Goal: Complete application form

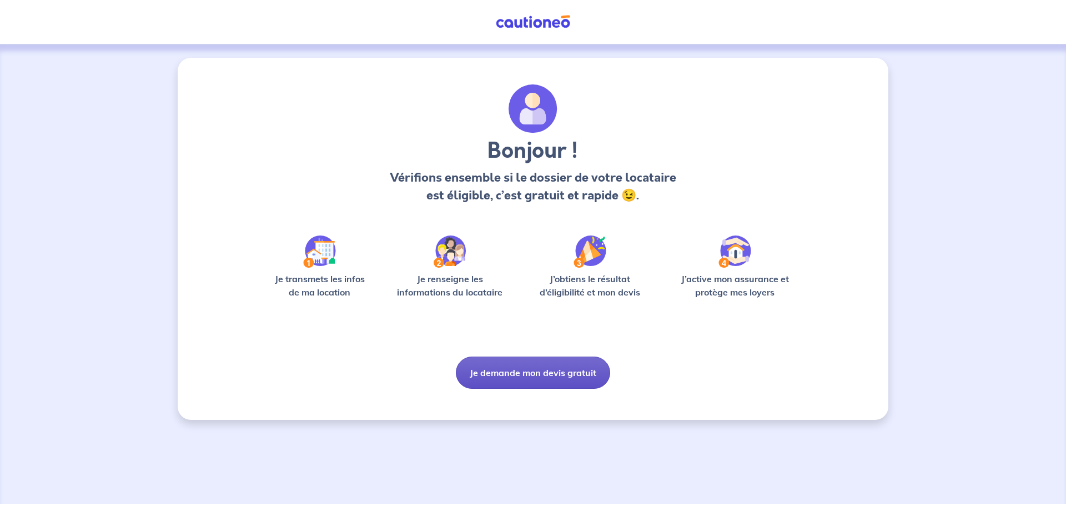
click at [488, 367] on button "Je demande mon devis gratuit" at bounding box center [533, 373] width 154 height 32
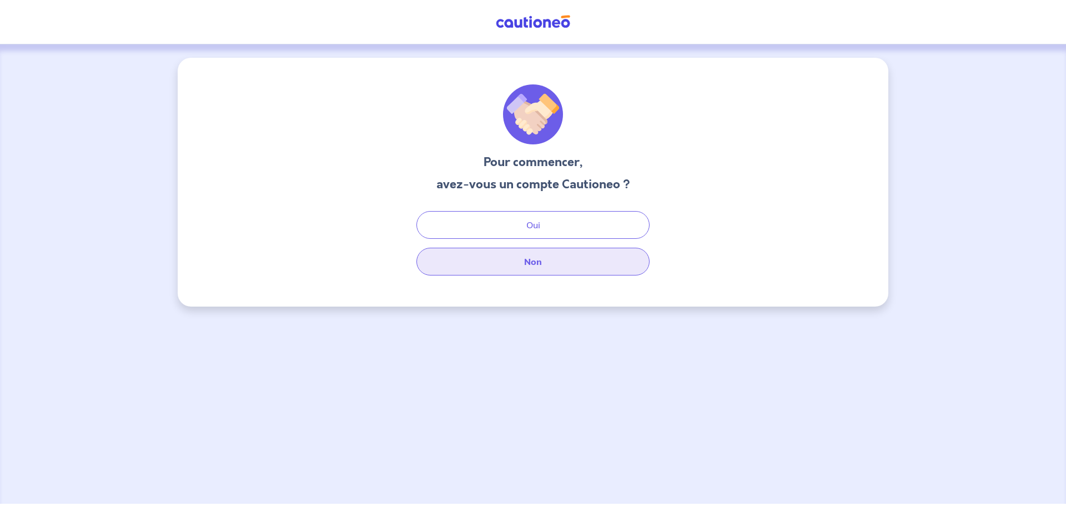
click at [495, 265] on button "Non" at bounding box center [533, 262] width 233 height 28
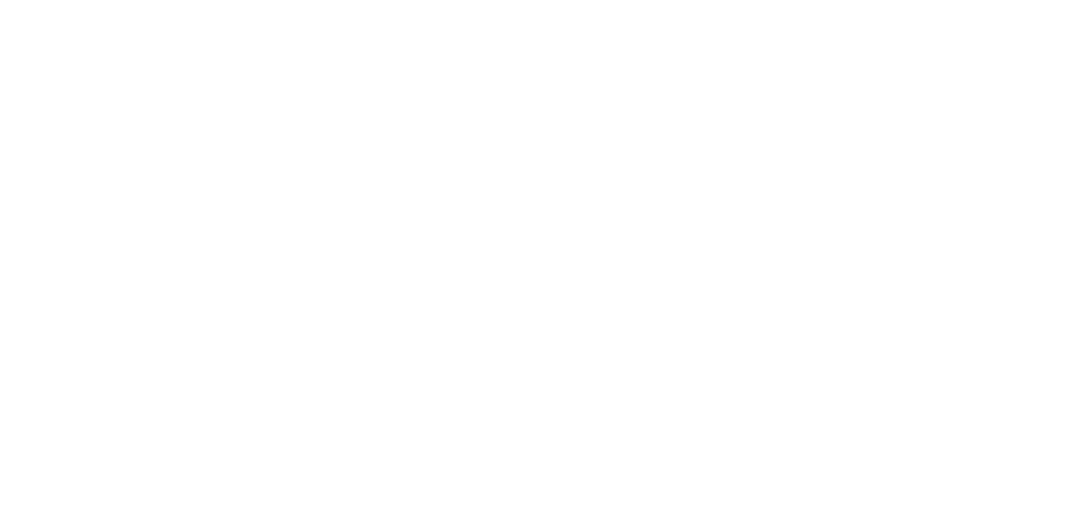
select select "FR"
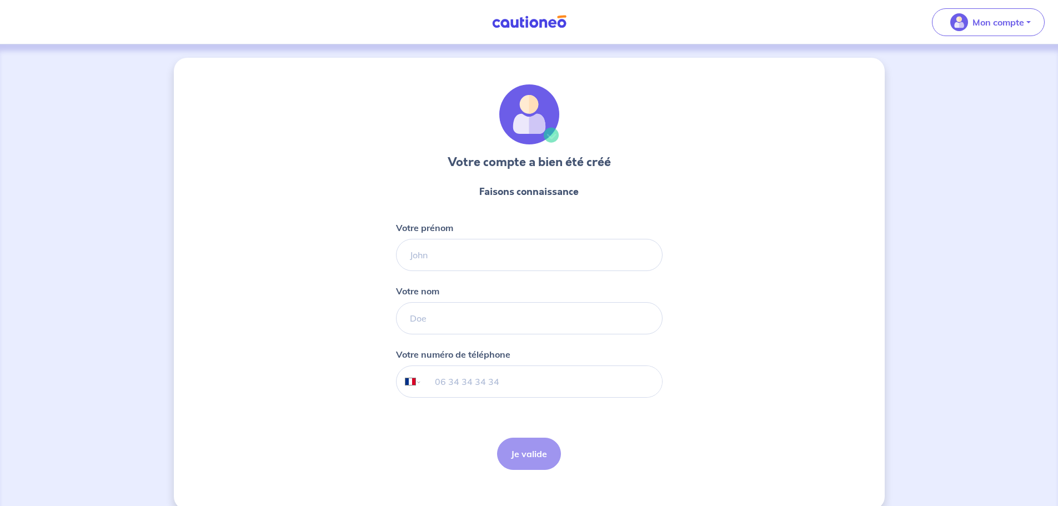
click at [404, 240] on div at bounding box center [529, 255] width 267 height 32
click at [413, 252] on input "Votre prénom" at bounding box center [529, 255] width 267 height 32
type input "Hizber"
type input "Hikmet"
type input "07 62 14 32 56"
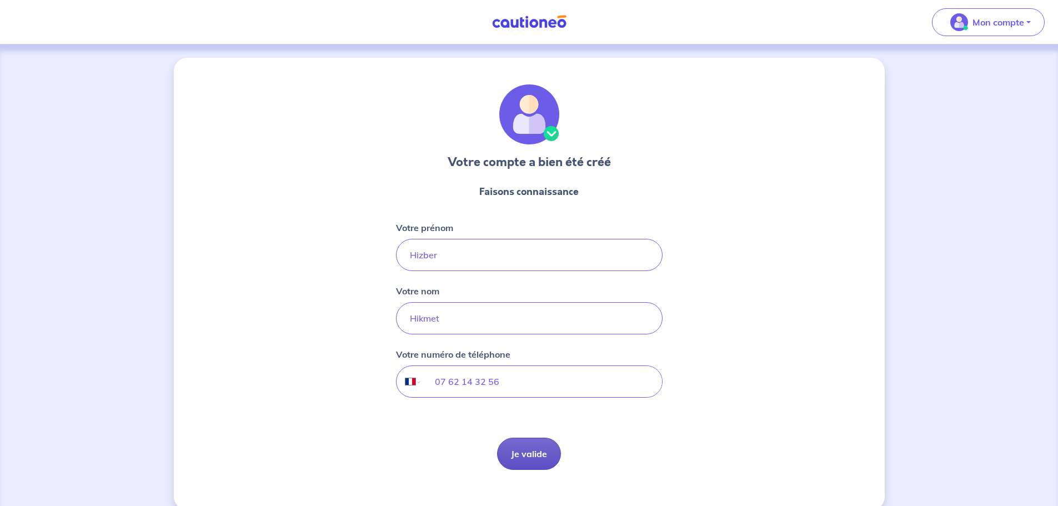
click at [498, 447] on button "Je valide" at bounding box center [529, 454] width 64 height 32
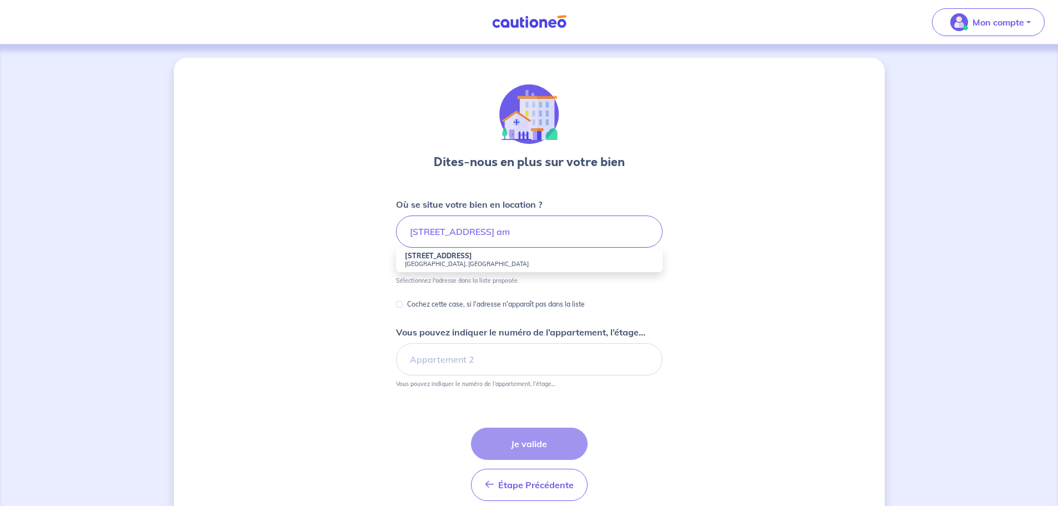
click at [434, 264] on small "[GEOGRAPHIC_DATA], [GEOGRAPHIC_DATA]" at bounding box center [529, 264] width 249 height 8
type input "[STREET_ADDRESS]"
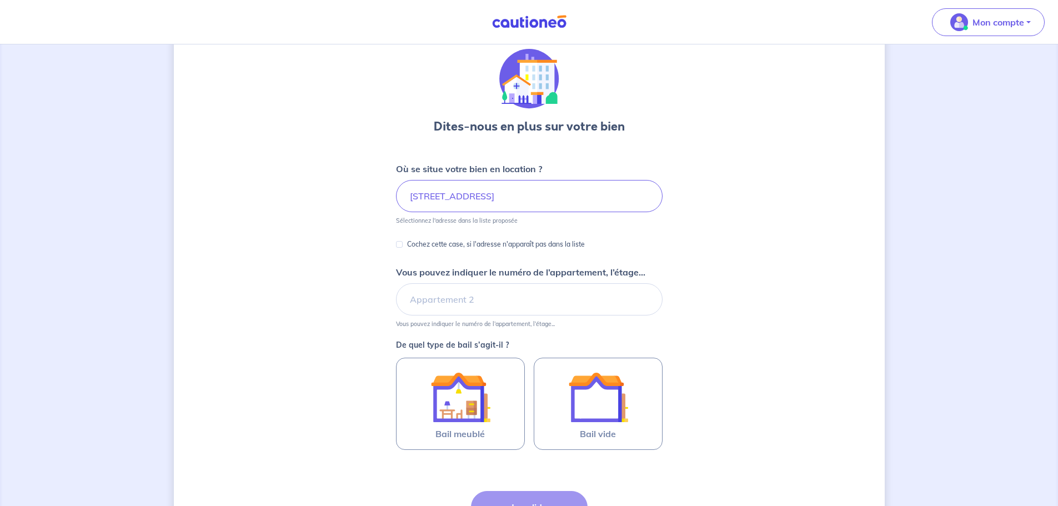
scroll to position [56, 0]
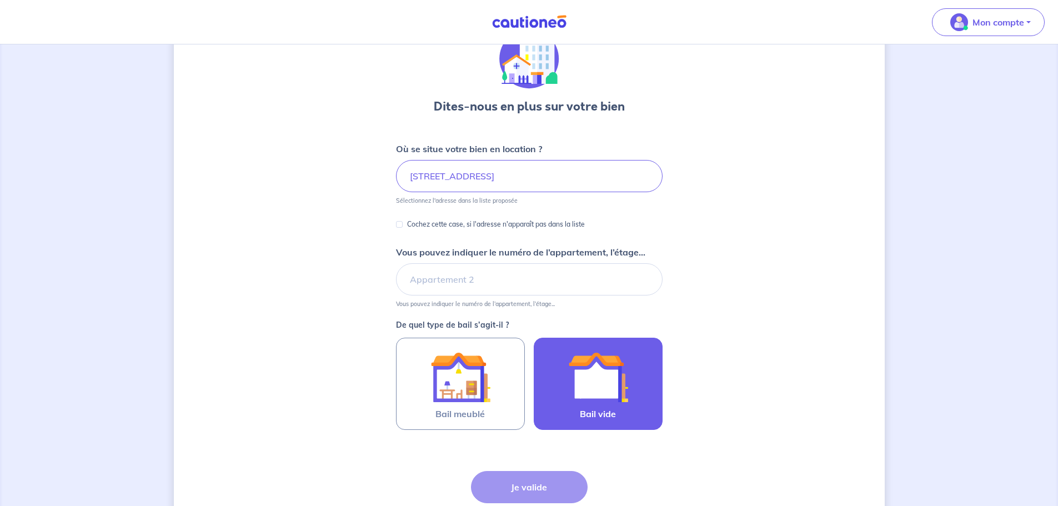
click at [616, 377] on img at bounding box center [598, 377] width 60 height 60
click at [0, 0] on input "Bail vide" at bounding box center [0, 0] width 0 height 0
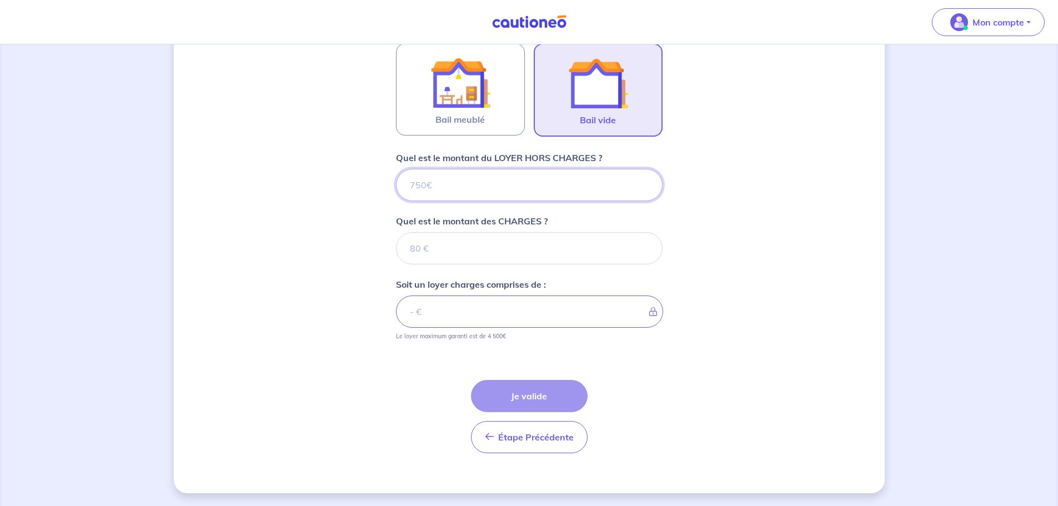
scroll to position [350, 0]
click at [428, 186] on input "Quel est le montant du LOYER HORS CHARGES ?" at bounding box center [529, 184] width 267 height 32
type input "75"
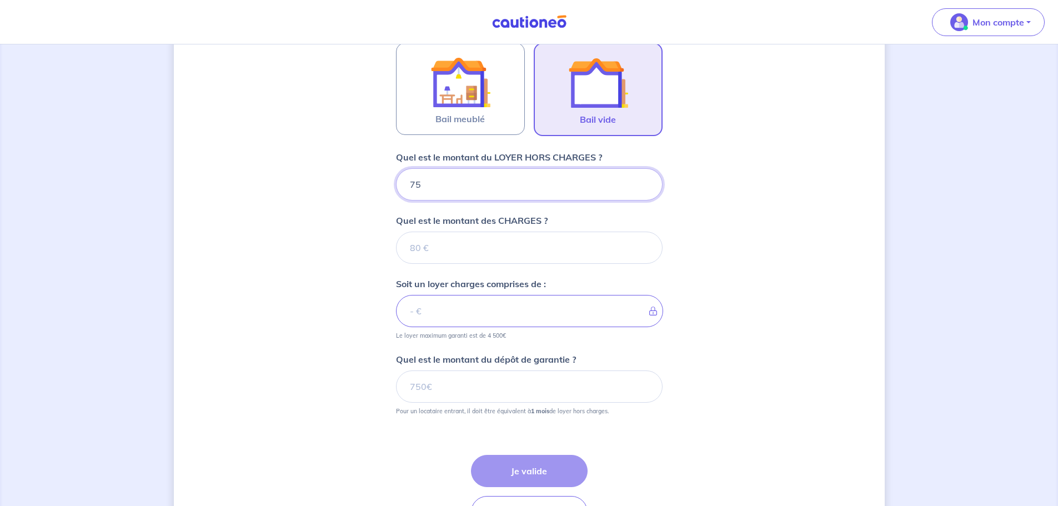
type input "750"
click at [414, 254] on input "Quel est le montant des CHARGES ?" at bounding box center [529, 248] width 267 height 32
type input "90"
type input "840"
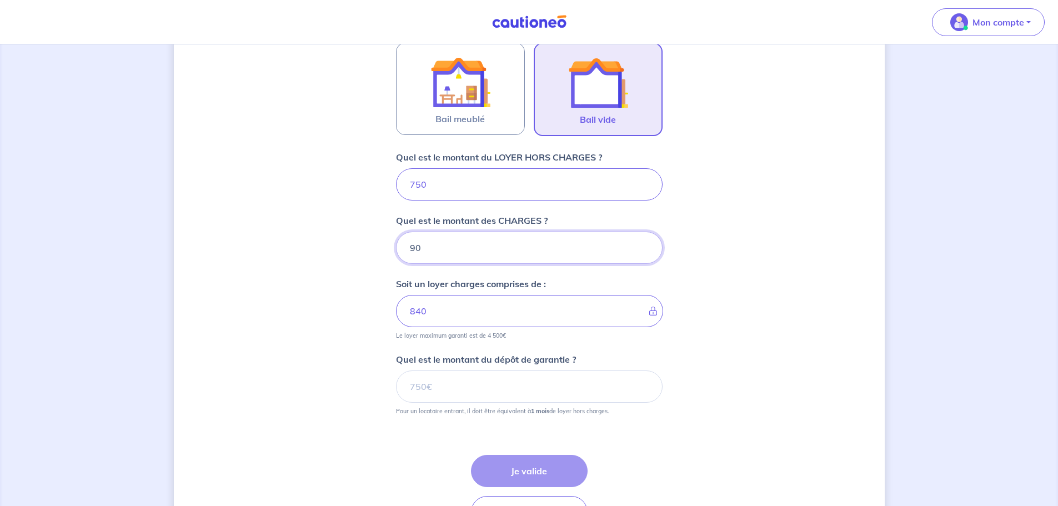
type input "90"
click at [372, 348] on div "Dites-nous en plus sur votre bien Où se situe votre bien en location ? [STREET_…" at bounding box center [529, 137] width 711 height 861
click at [432, 390] on input "Quel est le montant du dépôt de garantie ?" at bounding box center [529, 386] width 267 height 32
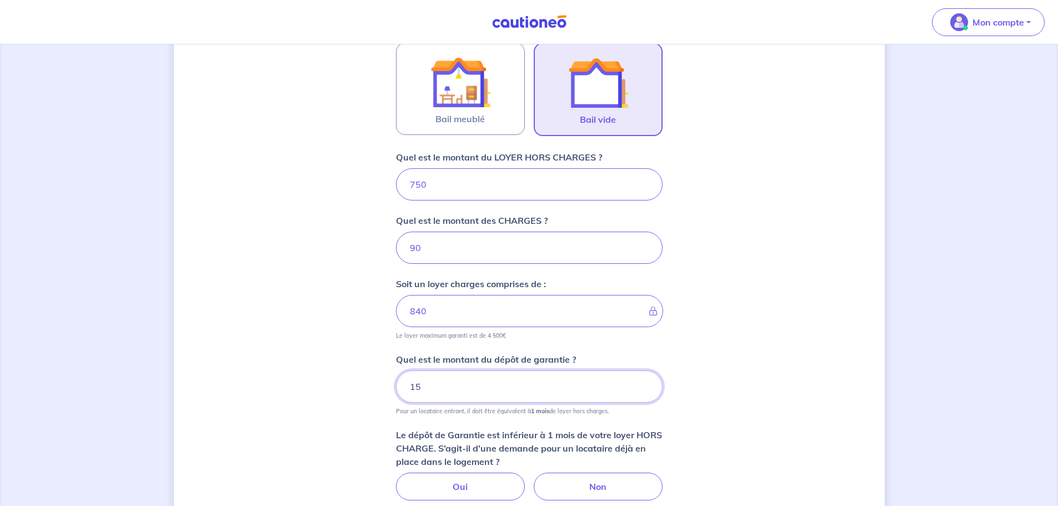
type input "1"
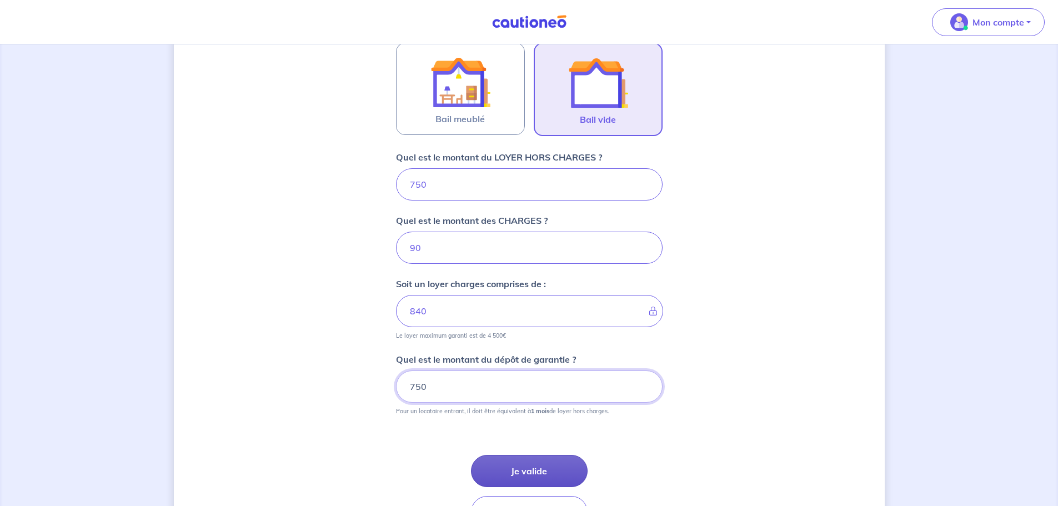
type input "750"
click at [533, 469] on button "Je valide" at bounding box center [529, 471] width 117 height 32
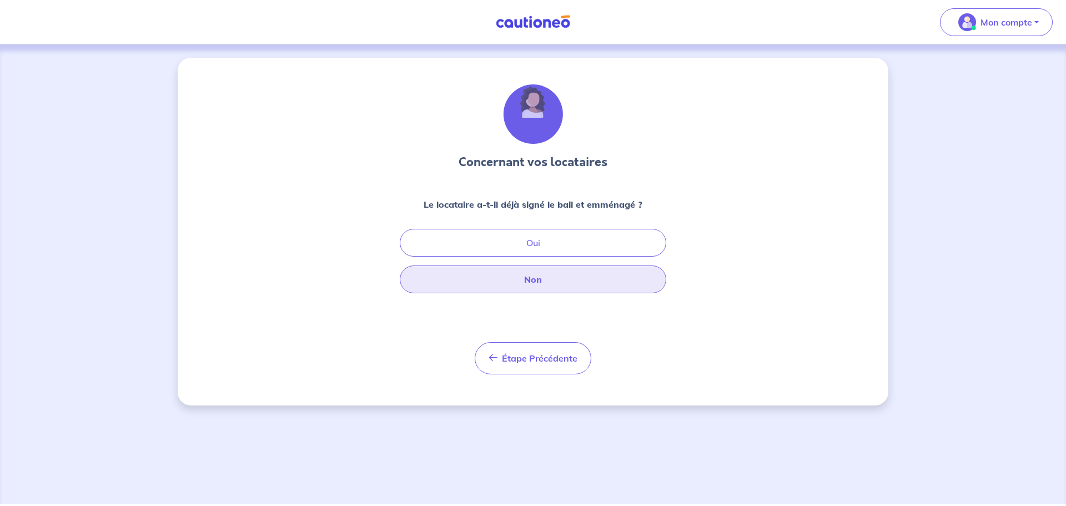
click at [520, 282] on button "Non" at bounding box center [533, 279] width 267 height 28
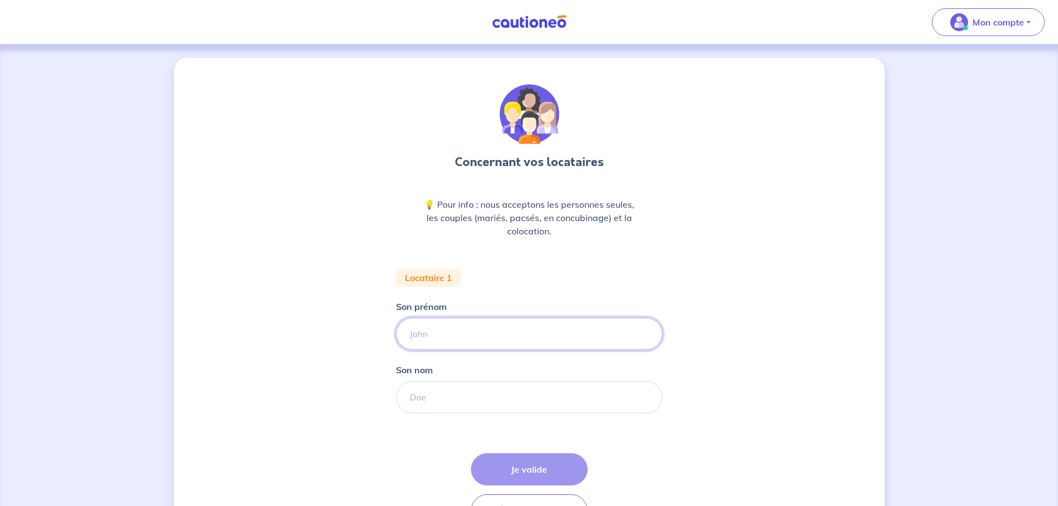
click at [423, 340] on input "Son prénom" at bounding box center [529, 334] width 267 height 32
type input "aaa"
click at [447, 404] on input "Son nom" at bounding box center [529, 397] width 267 height 32
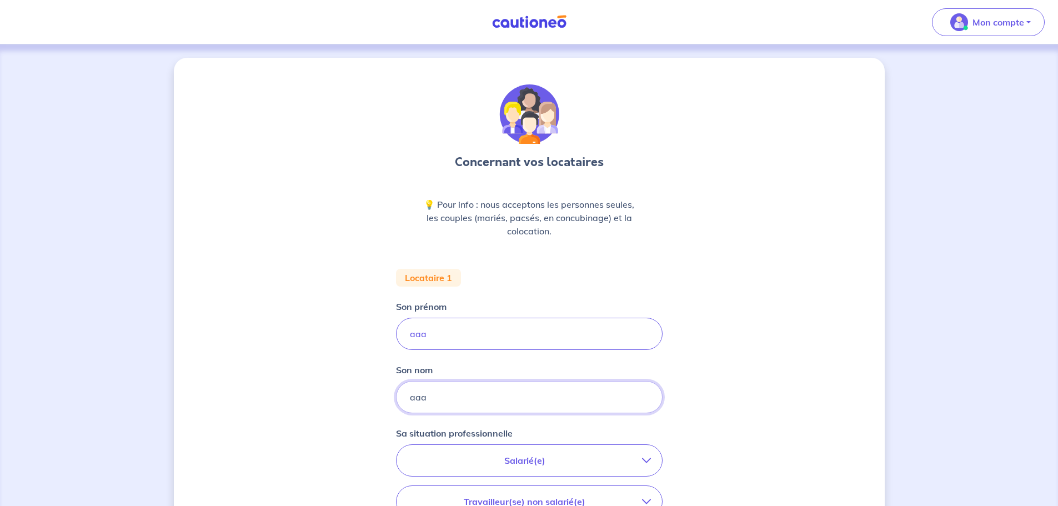
scroll to position [111, 0]
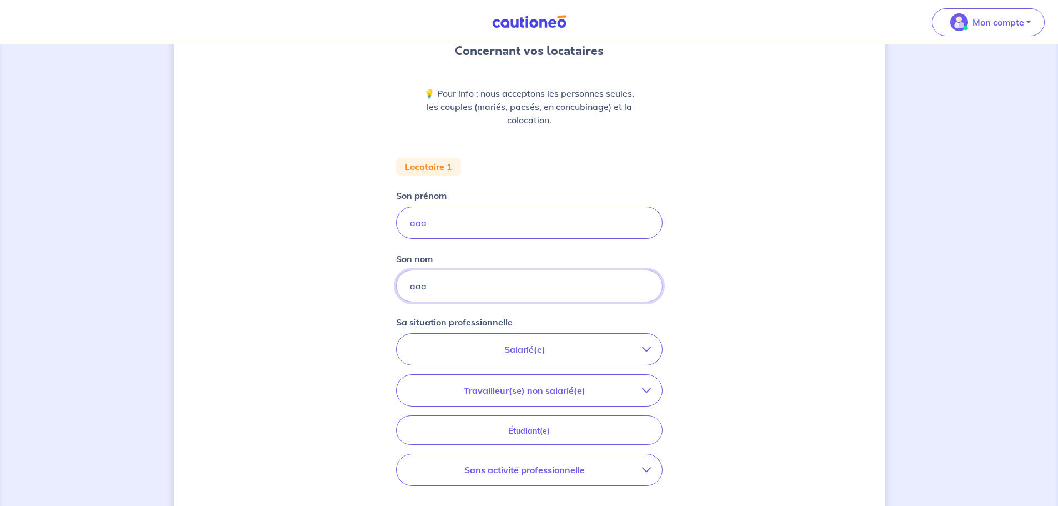
type input "aaa"
click at [494, 358] on button "Salarié(e)" at bounding box center [529, 349] width 265 height 31
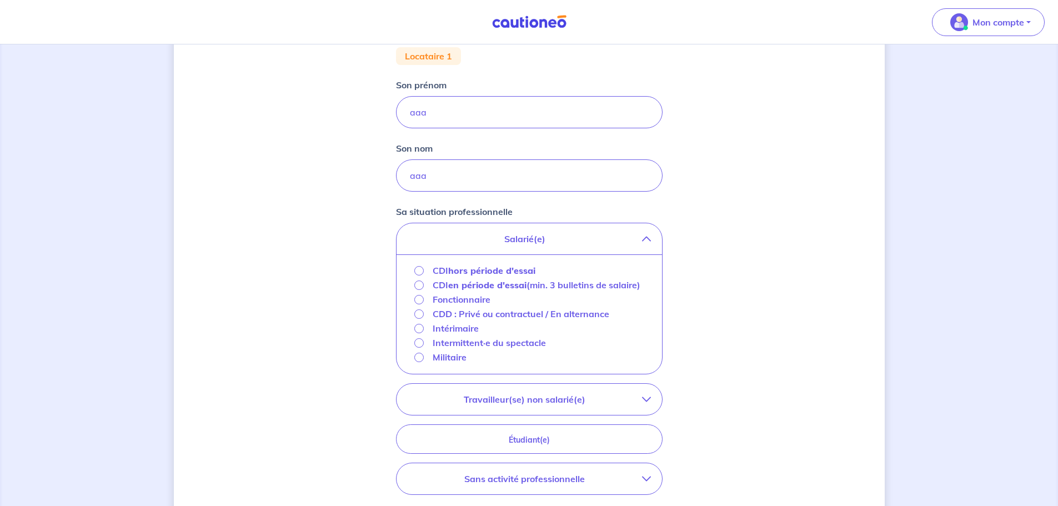
scroll to position [222, 0]
click at [428, 273] on div "CDI hors période d'essai" at bounding box center [475, 269] width 122 height 13
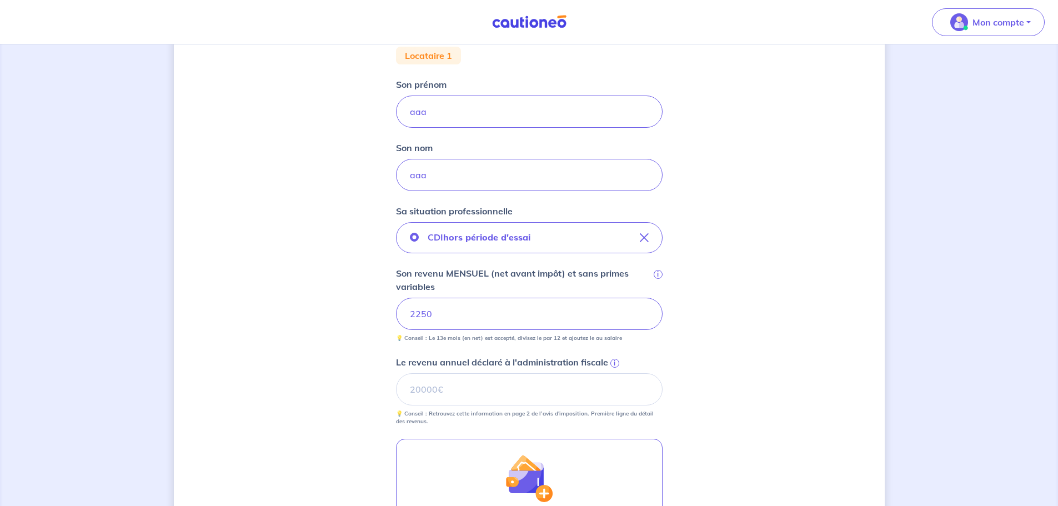
scroll to position [278, 0]
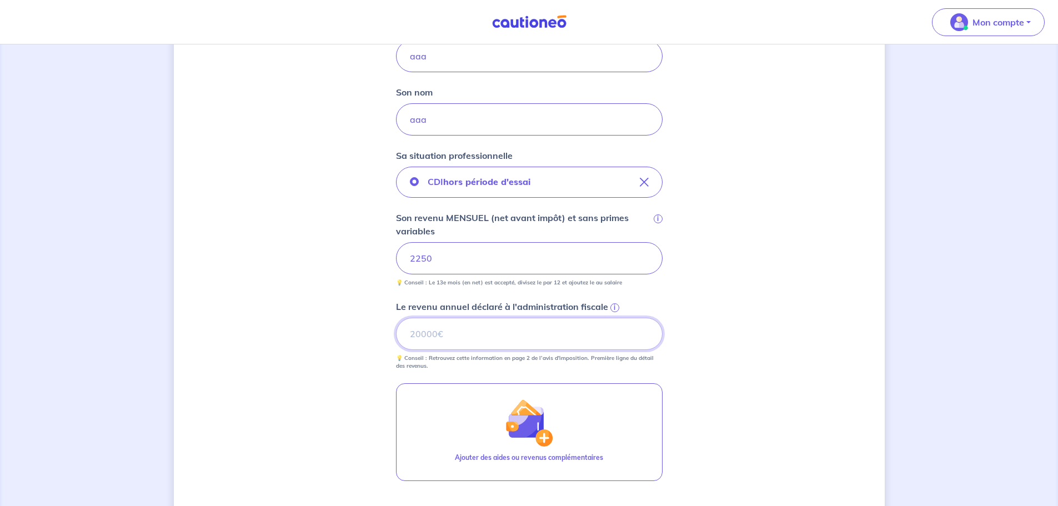
click at [485, 331] on input "Le revenu annuel déclaré à l'administration fiscale i" at bounding box center [529, 334] width 267 height 32
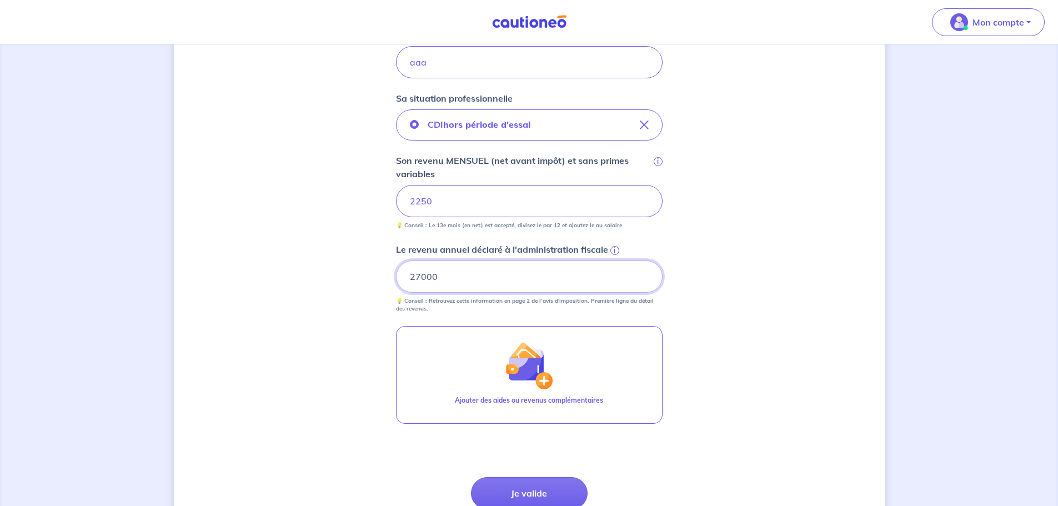
scroll to position [389, 0]
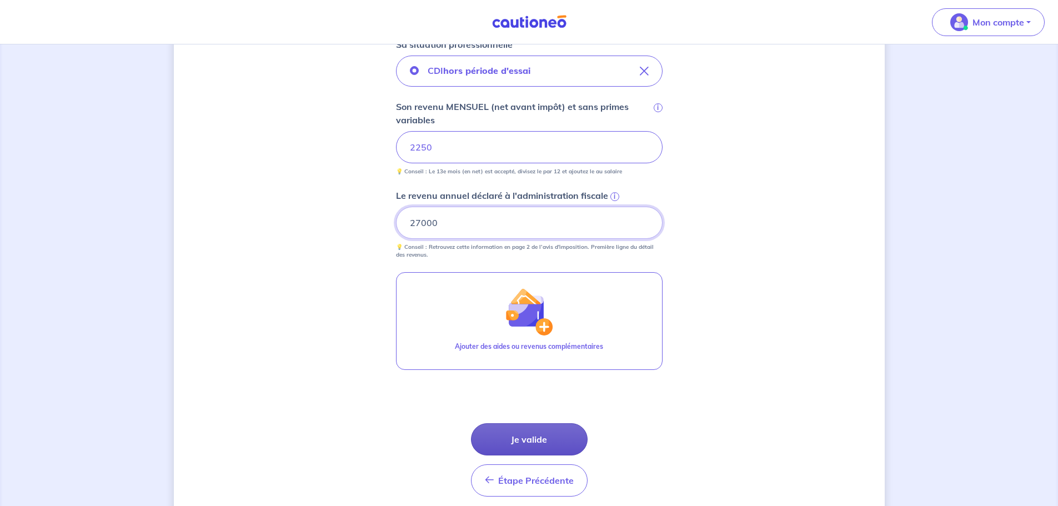
type input "27000"
click at [493, 437] on button "Je valide" at bounding box center [529, 439] width 117 height 32
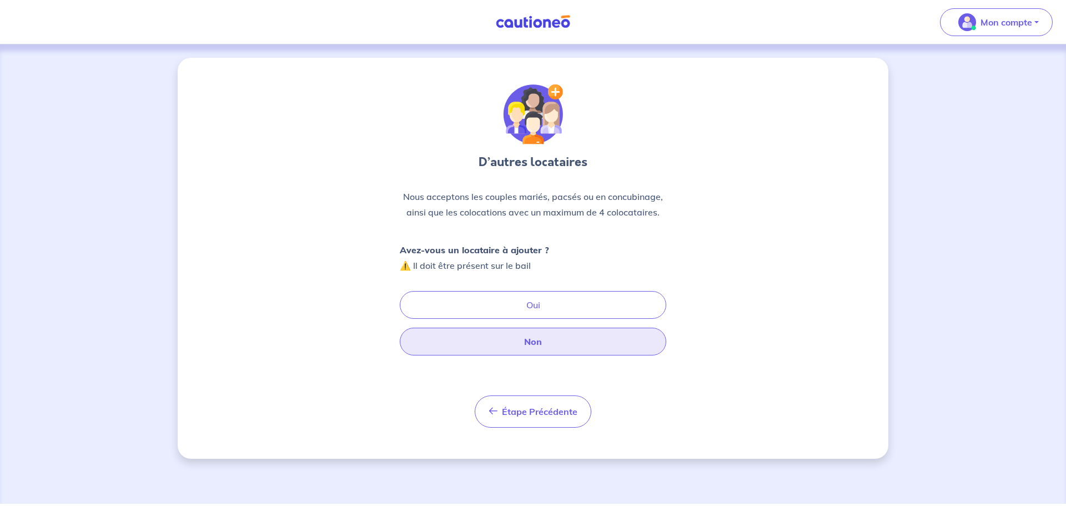
click at [482, 342] on button "Non" at bounding box center [533, 342] width 267 height 28
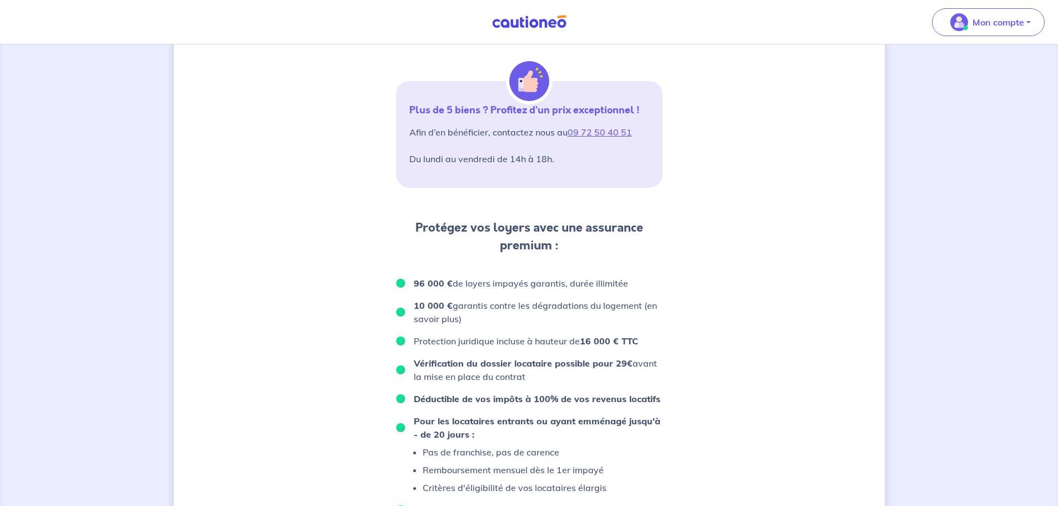
scroll to position [444, 0]
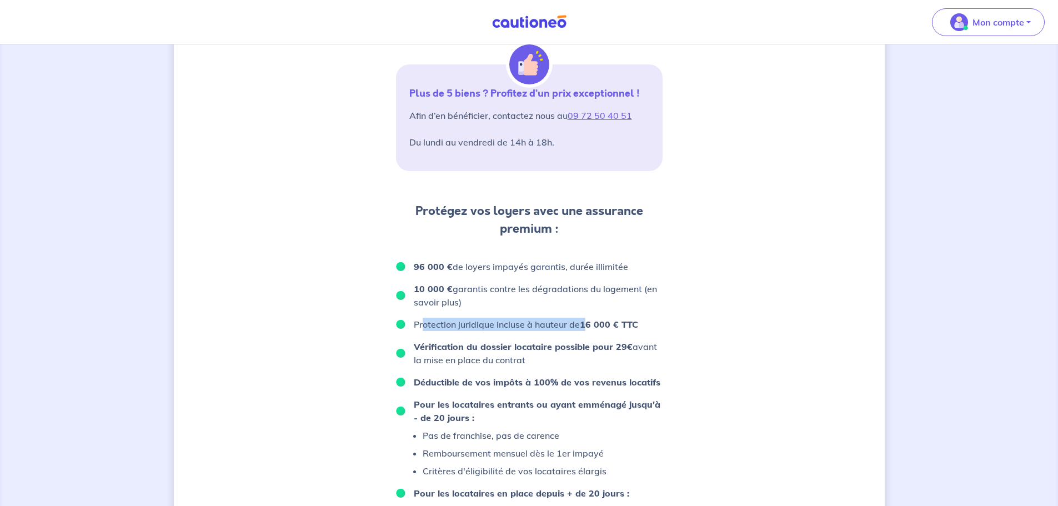
drag, startPoint x: 427, startPoint y: 320, endPoint x: 360, endPoint y: 287, distance: 74.5
click at [586, 328] on p "Protection juridique incluse à hauteur de 16 000 € TTC" at bounding box center [526, 324] width 224 height 13
drag, startPoint x: 414, startPoint y: 288, endPoint x: 474, endPoint y: 308, distance: 62.5
click at [474, 308] on p "10 000 € garantis contre les dégradations du logement (en savoir plus)" at bounding box center [538, 295] width 249 height 27
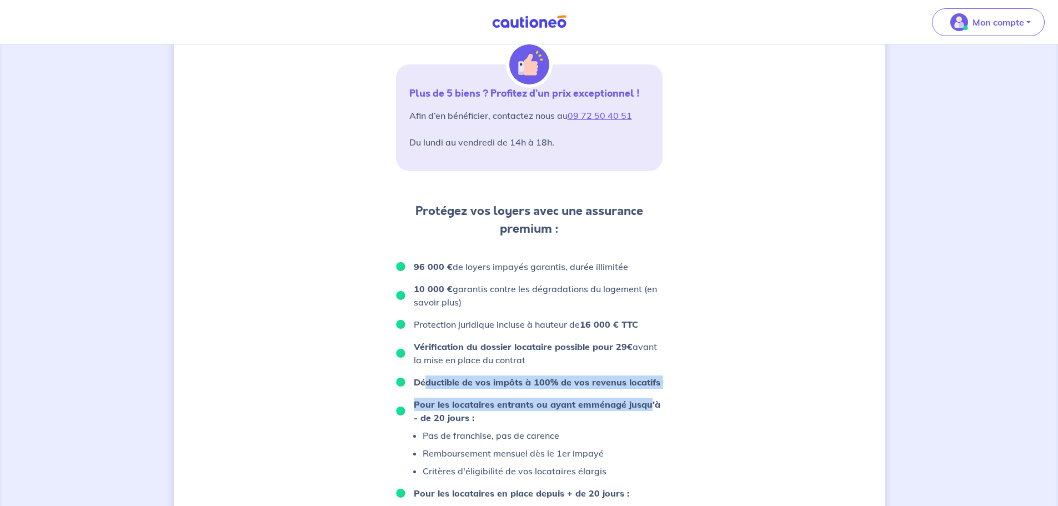
drag, startPoint x: 426, startPoint y: 380, endPoint x: 649, endPoint y: 395, distance: 223.2
click at [649, 395] on ul "96 000 € de loyers impayés garantis, durée illimitée 10 000 € garantis contre l…" at bounding box center [529, 426] width 267 height 333
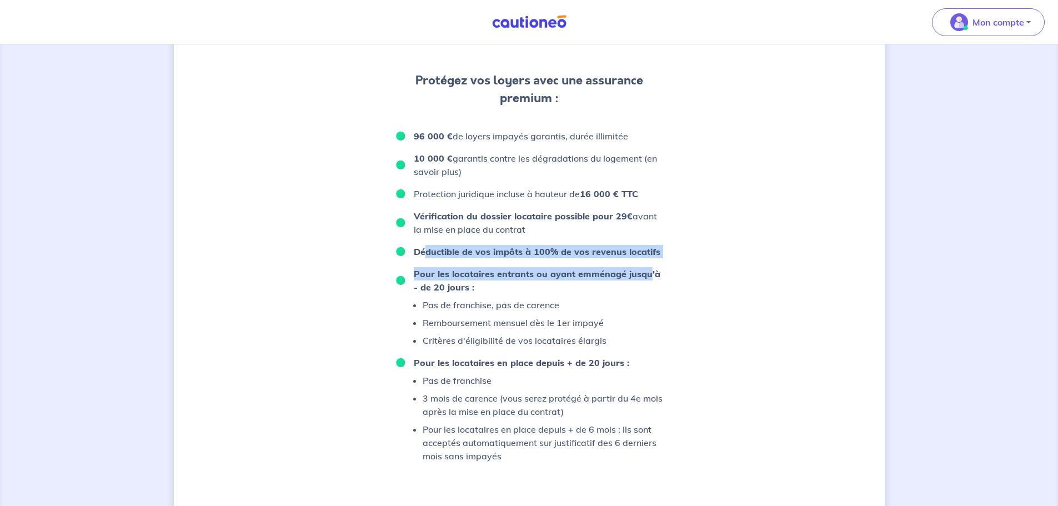
scroll to position [611, 0]
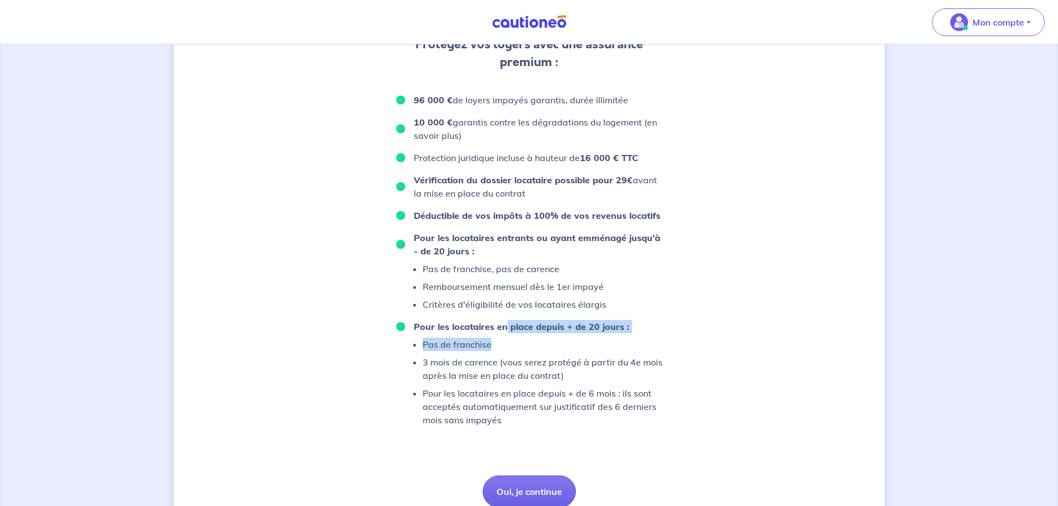
drag, startPoint x: 504, startPoint y: 326, endPoint x: 515, endPoint y: 352, distance: 28.1
click at [515, 352] on li "Pour les locataires en place depuis + de 20 jours : Pas de franchise 3 mois de …" at bounding box center [529, 373] width 267 height 107
click at [461, 351] on ul "Pas de franchise 3 mois de carence (vous serez protégé à partir du 4e mois aprè…" at bounding box center [529, 382] width 267 height 89
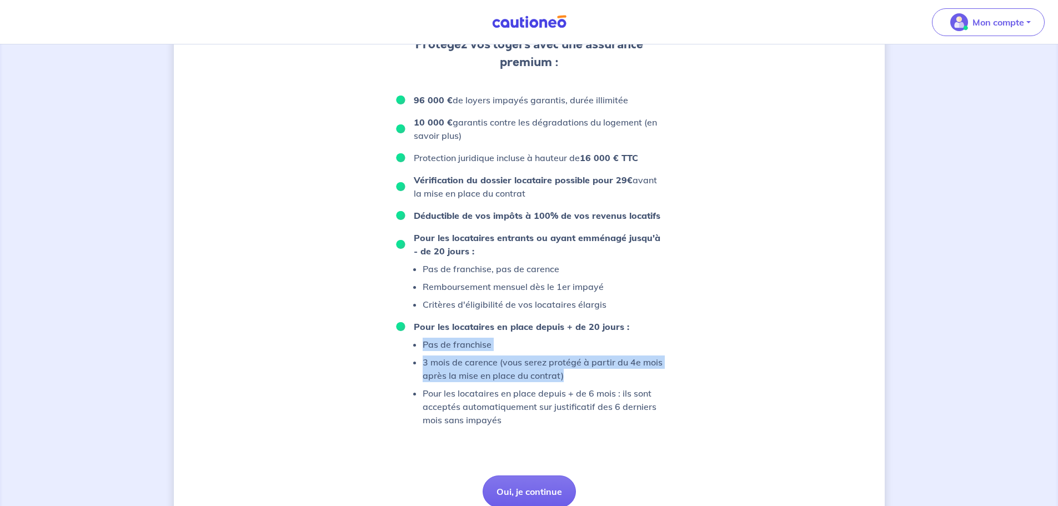
drag, startPoint x: 419, startPoint y: 342, endPoint x: 615, endPoint y: 371, distance: 198.2
click at [615, 371] on ul "Pas de franchise 3 mois de carence (vous serez protégé à partir du 4e mois aprè…" at bounding box center [529, 382] width 267 height 89
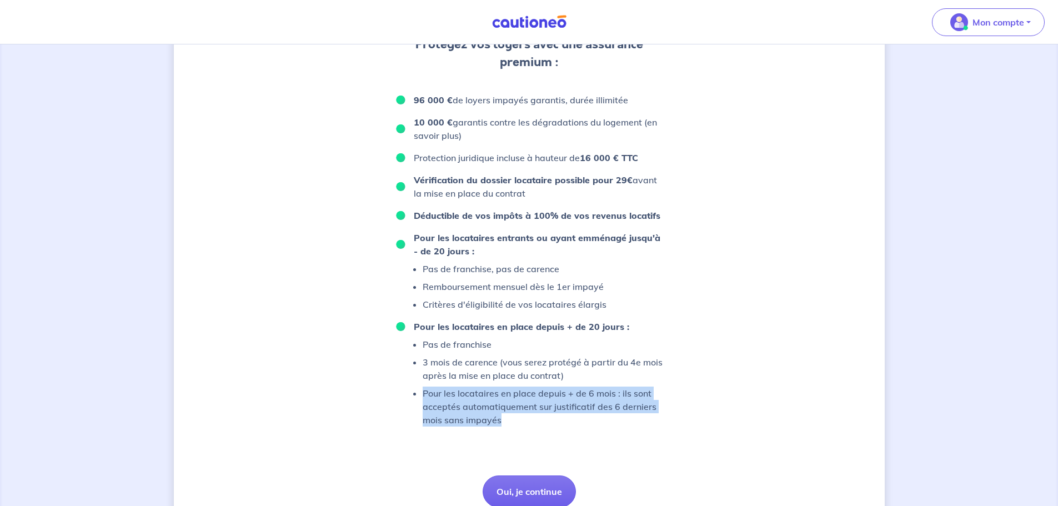
drag, startPoint x: 424, startPoint y: 392, endPoint x: 583, endPoint y: 417, distance: 160.8
click at [583, 417] on p "Pour les locataires en place depuis + de 6 mois : ils sont acceptés automatique…" at bounding box center [543, 407] width 240 height 40
click at [582, 409] on p "Pour les locataires en place depuis + de 6 mois : ils sont acceptés automatique…" at bounding box center [543, 407] width 240 height 40
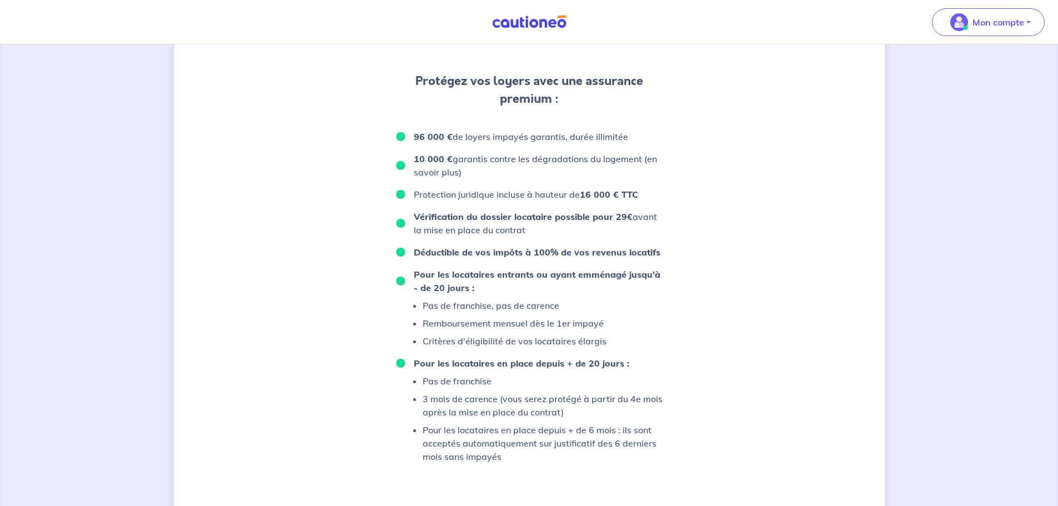
scroll to position [657, 0]
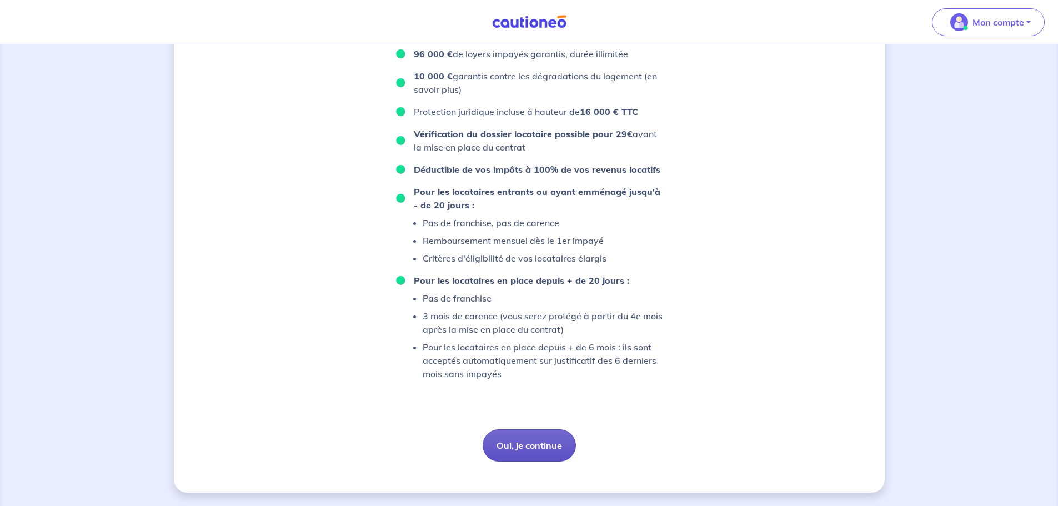
click at [521, 444] on button "Oui, je continue" at bounding box center [529, 445] width 93 height 32
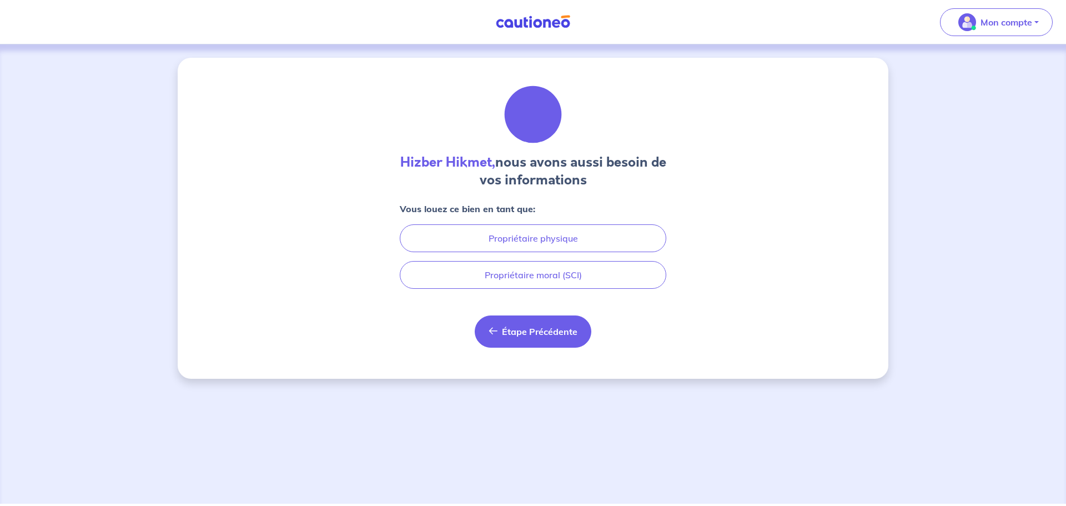
click at [493, 335] on button "Étape Précédente Précédent" at bounding box center [533, 331] width 117 height 32
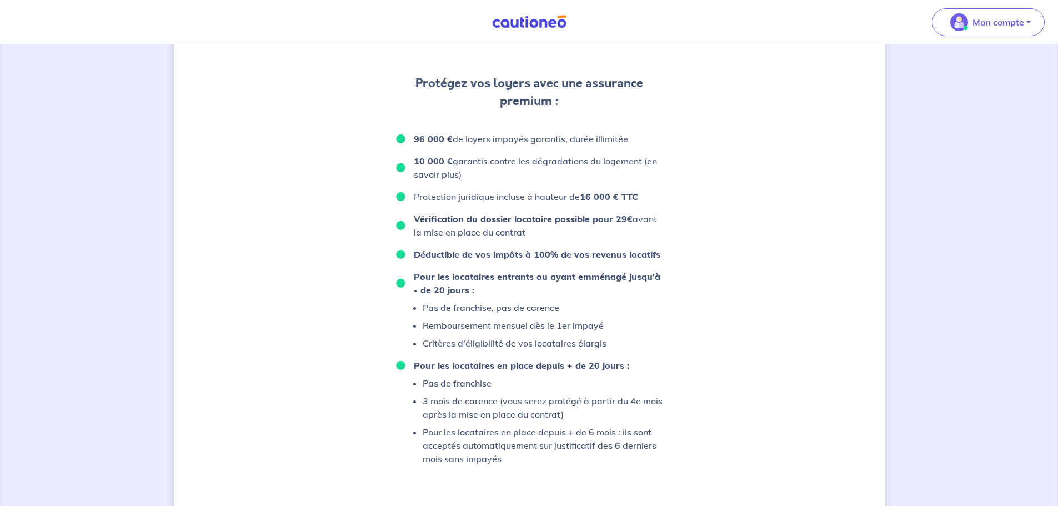
scroll to position [555, 0]
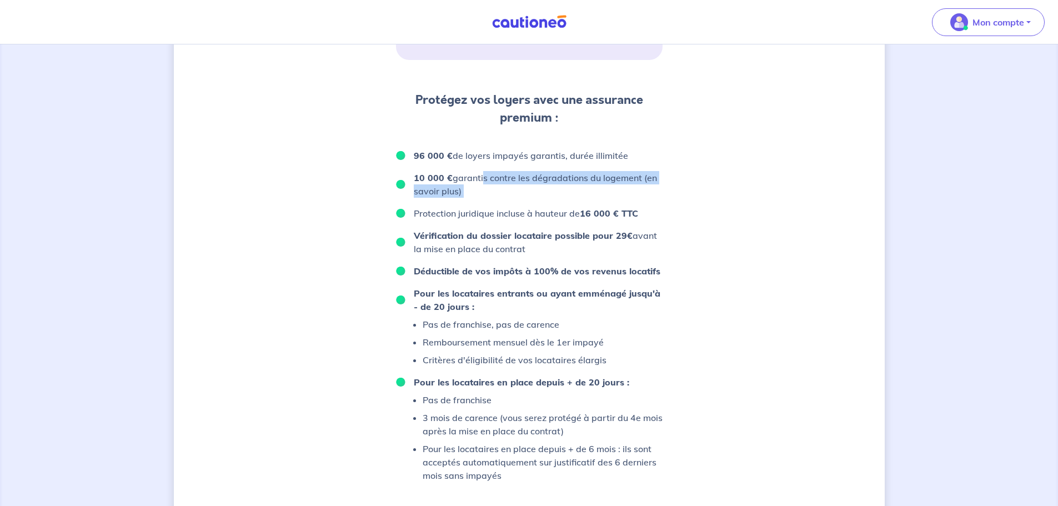
drag, startPoint x: 481, startPoint y: 179, endPoint x: 510, endPoint y: 204, distance: 38.6
click at [510, 204] on ul "96 000 € de loyers impayés garantis, durée illimitée 10 000 € garantis contre l…" at bounding box center [529, 315] width 267 height 333
